Goal: Information Seeking & Learning: Find specific fact

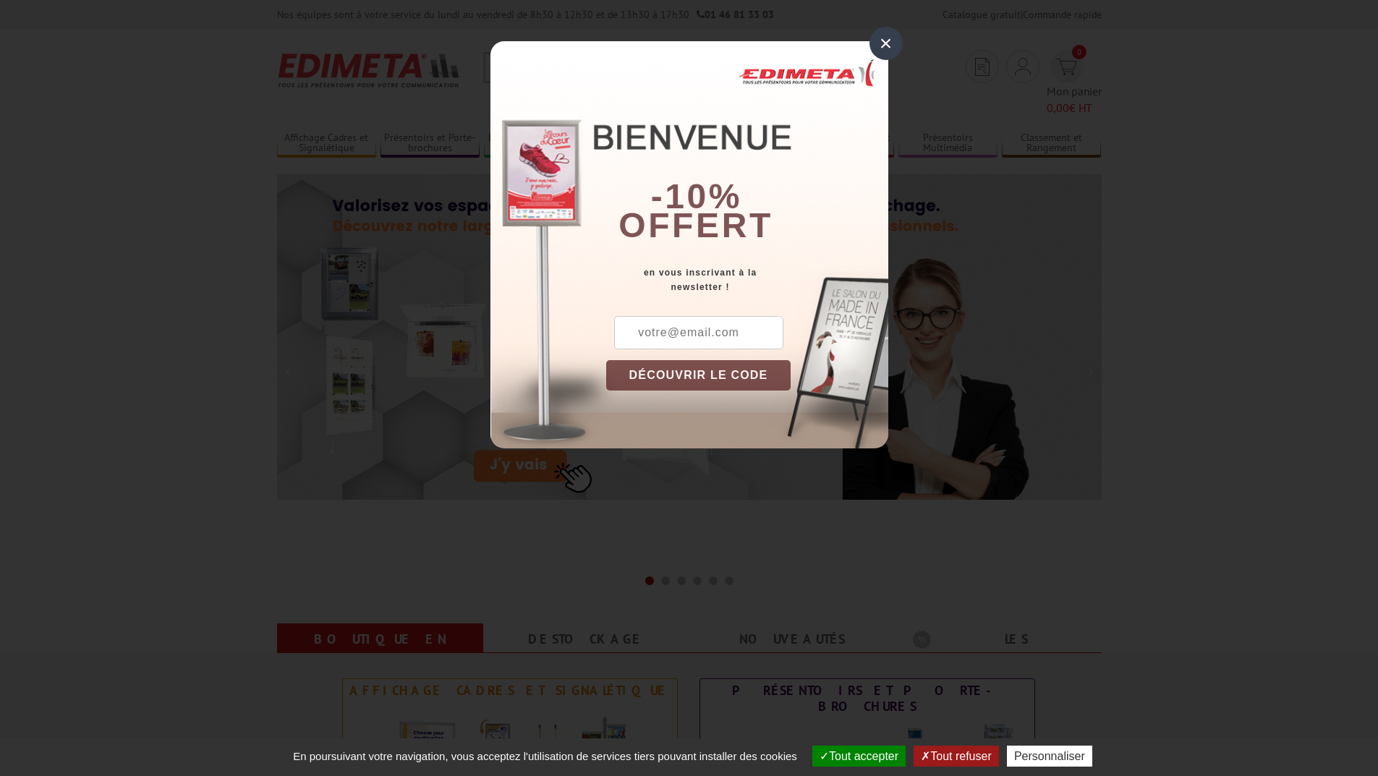
click at [878, 48] on div "×" at bounding box center [886, 43] width 33 height 33
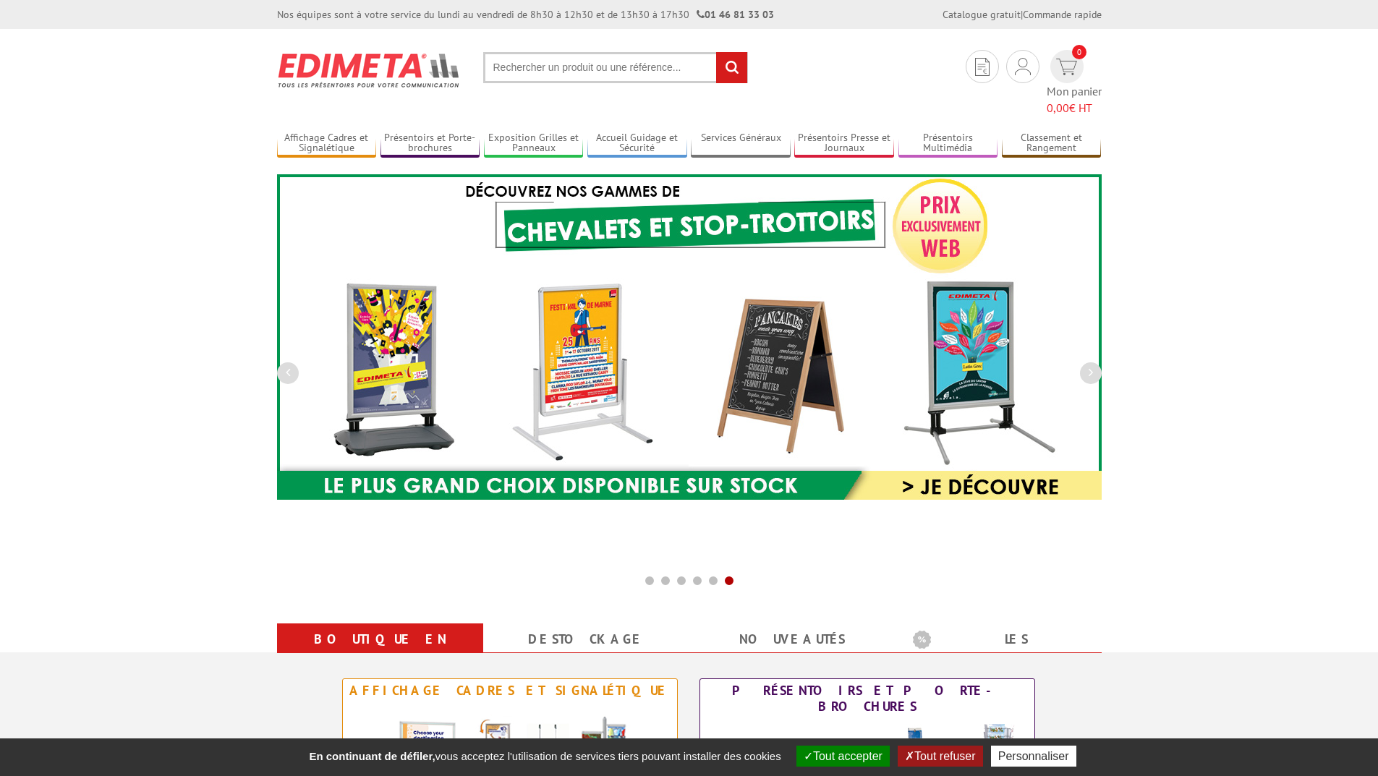
click at [553, 69] on input "text" at bounding box center [615, 67] width 265 height 31
type input "o"
type input "plastifieuse"
click at [716, 52] on input "rechercher" at bounding box center [731, 67] width 31 height 31
